Goal: Task Accomplishment & Management: Manage account settings

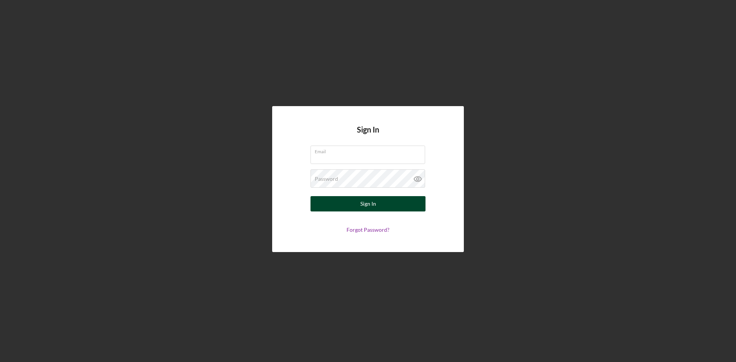
type input "[PERSON_NAME][EMAIL_ADDRESS][DOMAIN_NAME]"
click at [378, 204] on button "Sign In" at bounding box center [368, 203] width 115 height 15
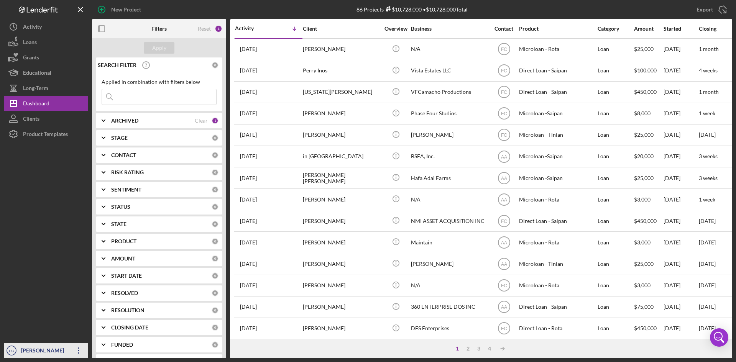
click at [35, 349] on div "[PERSON_NAME]" at bounding box center [44, 351] width 50 height 17
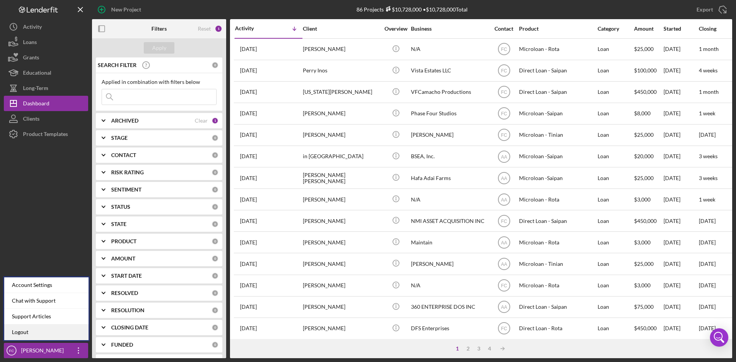
click at [36, 340] on link "Logout" at bounding box center [46, 333] width 84 height 16
